Goal: Task Accomplishment & Management: Use online tool/utility

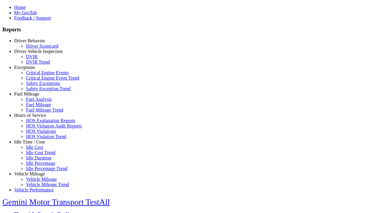
click at [34, 96] on link "Fuel Mileage" at bounding box center [26, 93] width 25 height 5
click at [38, 102] on link "Fuel Analysis" at bounding box center [39, 99] width 26 height 5
select select "**********"
type input "**********"
